Goal: Complete application form

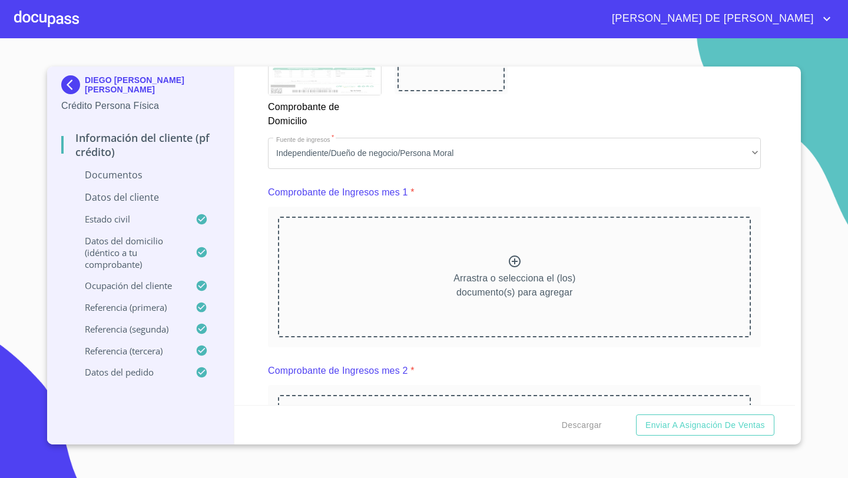
scroll to position [1168, 0]
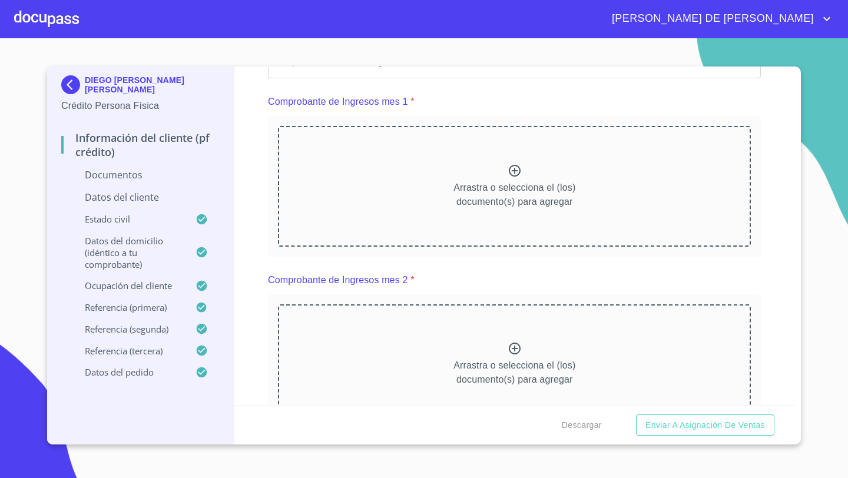
click at [503, 170] on div "Arrastra o selecciona el (los) documento(s) para agregar" at bounding box center [514, 186] width 473 height 120
click at [475, 165] on div "Arrastra o selecciona el (los) documento(s) para agregar" at bounding box center [514, 186] width 473 height 120
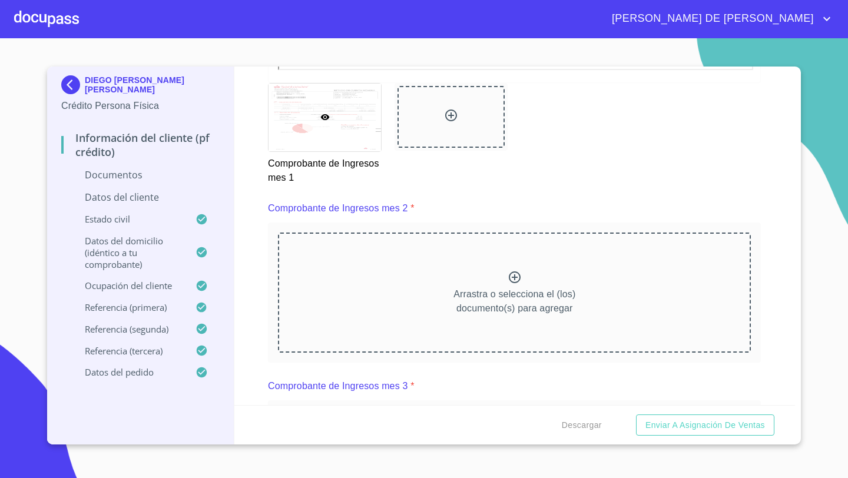
scroll to position [1580, 0]
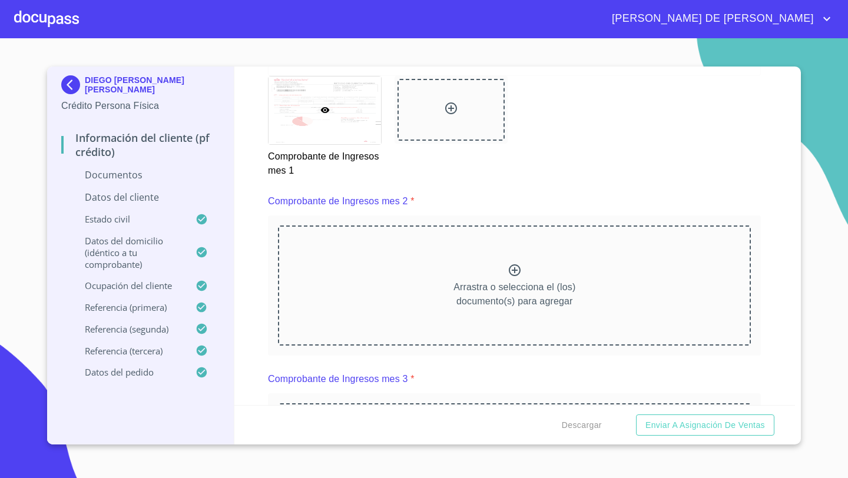
click at [431, 281] on div "Arrastra o selecciona el (los) documento(s) para agregar" at bounding box center [514, 286] width 473 height 120
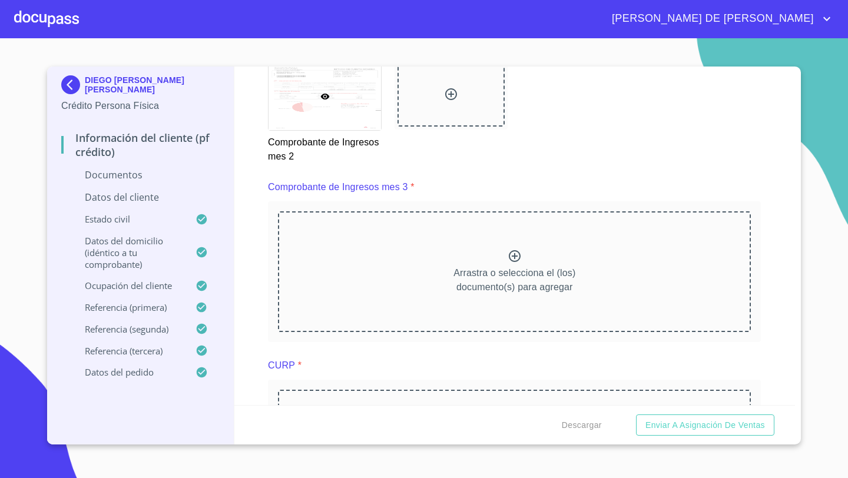
scroll to position [2151, 0]
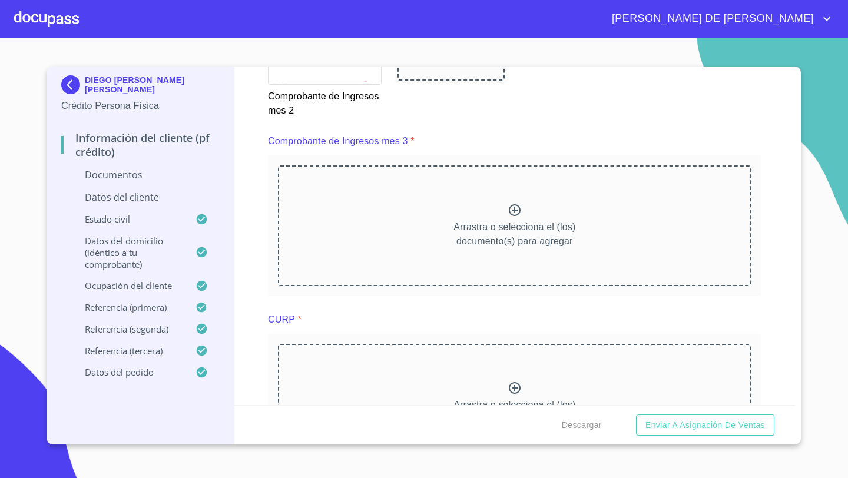
click at [441, 261] on div "Arrastra o selecciona el (los) documento(s) para agregar" at bounding box center [514, 226] width 473 height 120
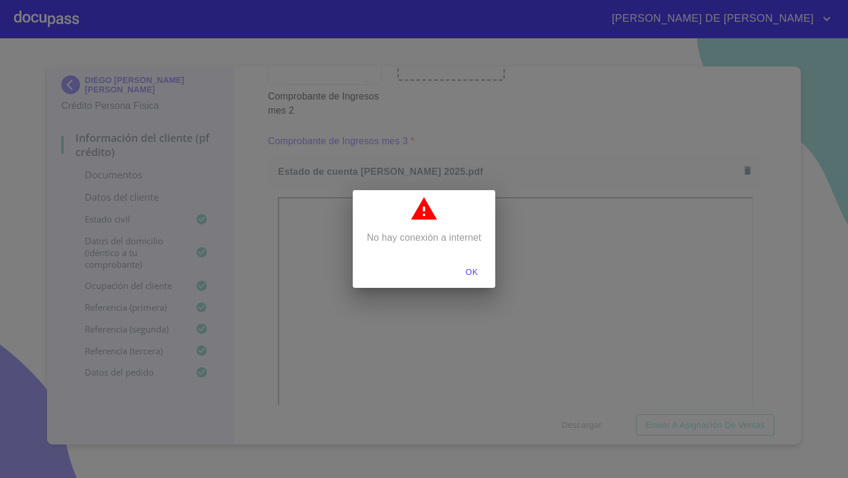
click at [477, 274] on span "OK" at bounding box center [472, 272] width 28 height 15
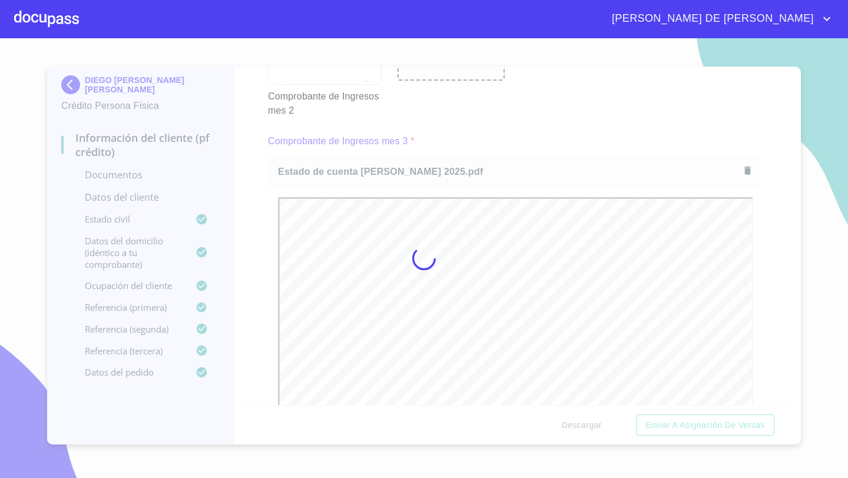
scroll to position [0, 0]
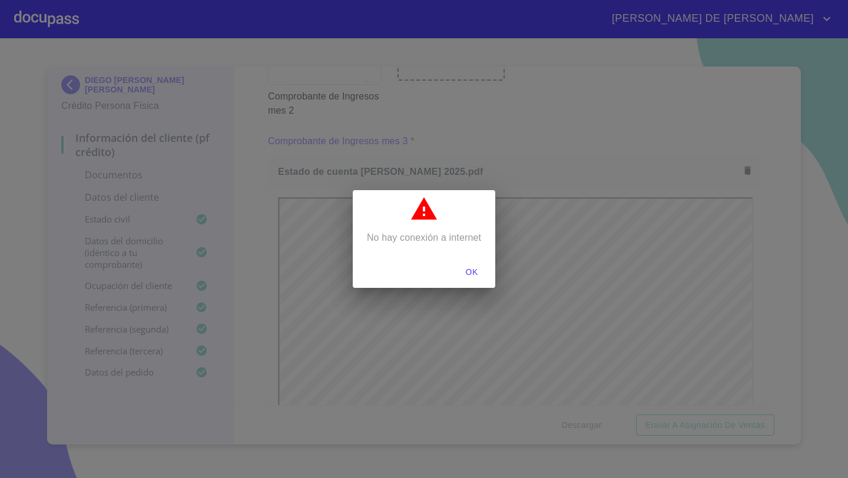
click at [471, 273] on span "OK" at bounding box center [472, 272] width 28 height 15
